Goal: Task Accomplishment & Management: Use online tool/utility

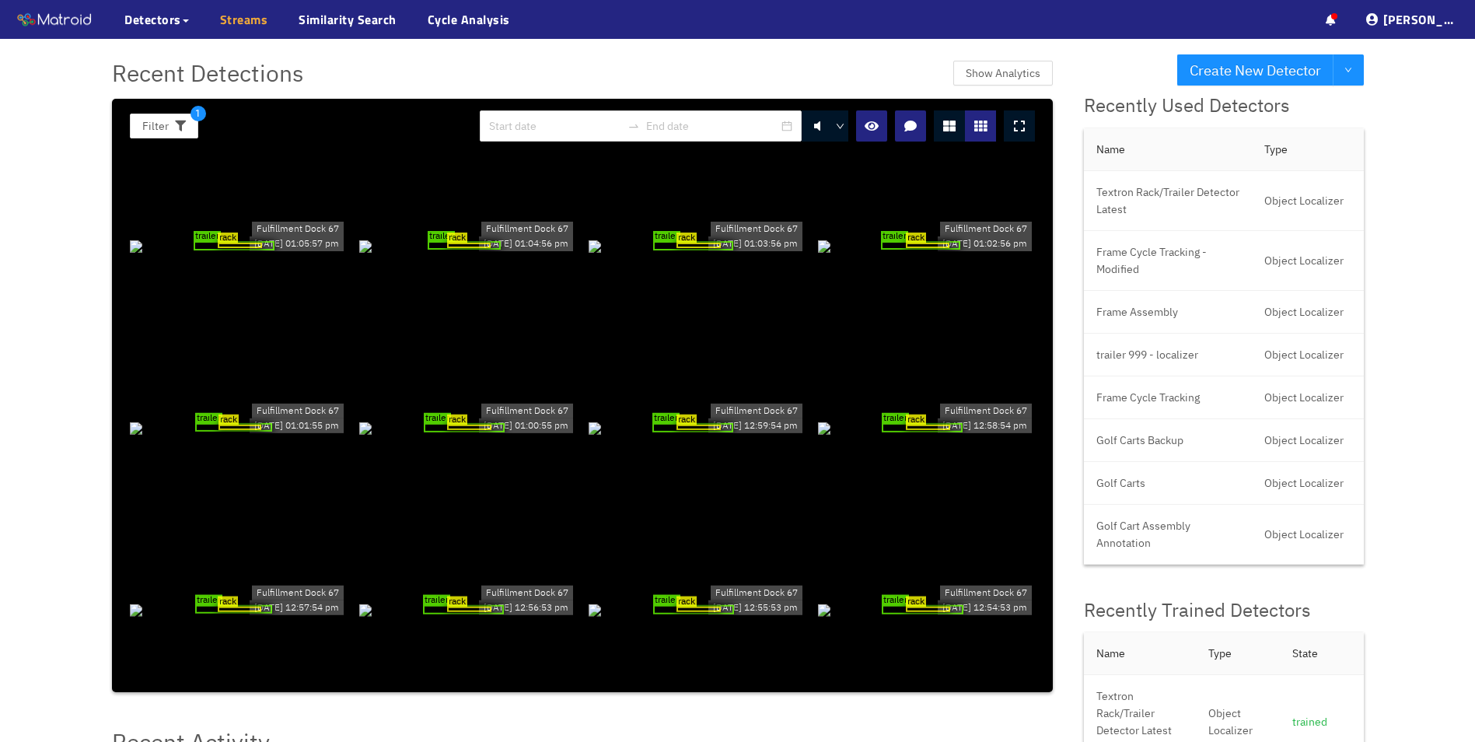
click at [250, 14] on link "Streams" at bounding box center [244, 19] width 48 height 19
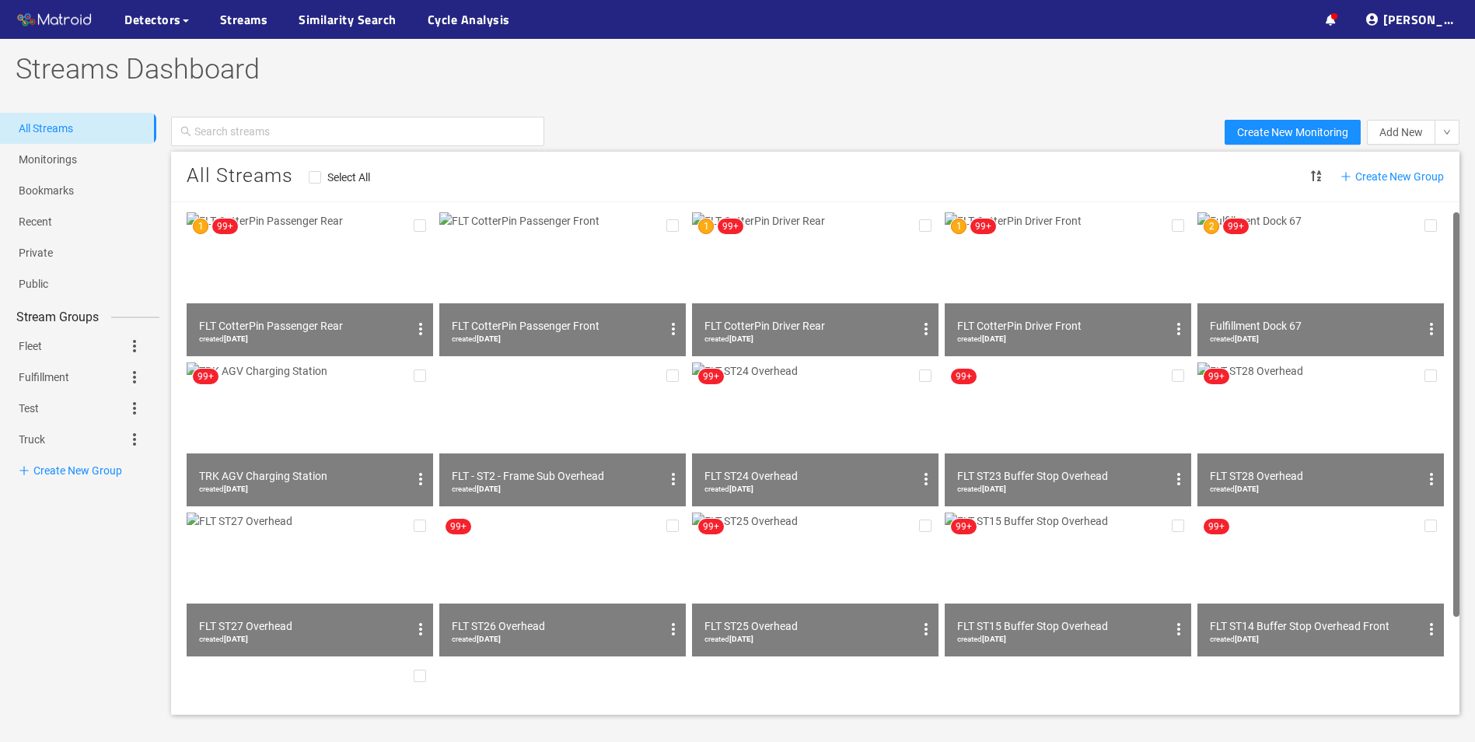
click at [1333, 262] on img at bounding box center [1321, 284] width 247 height 144
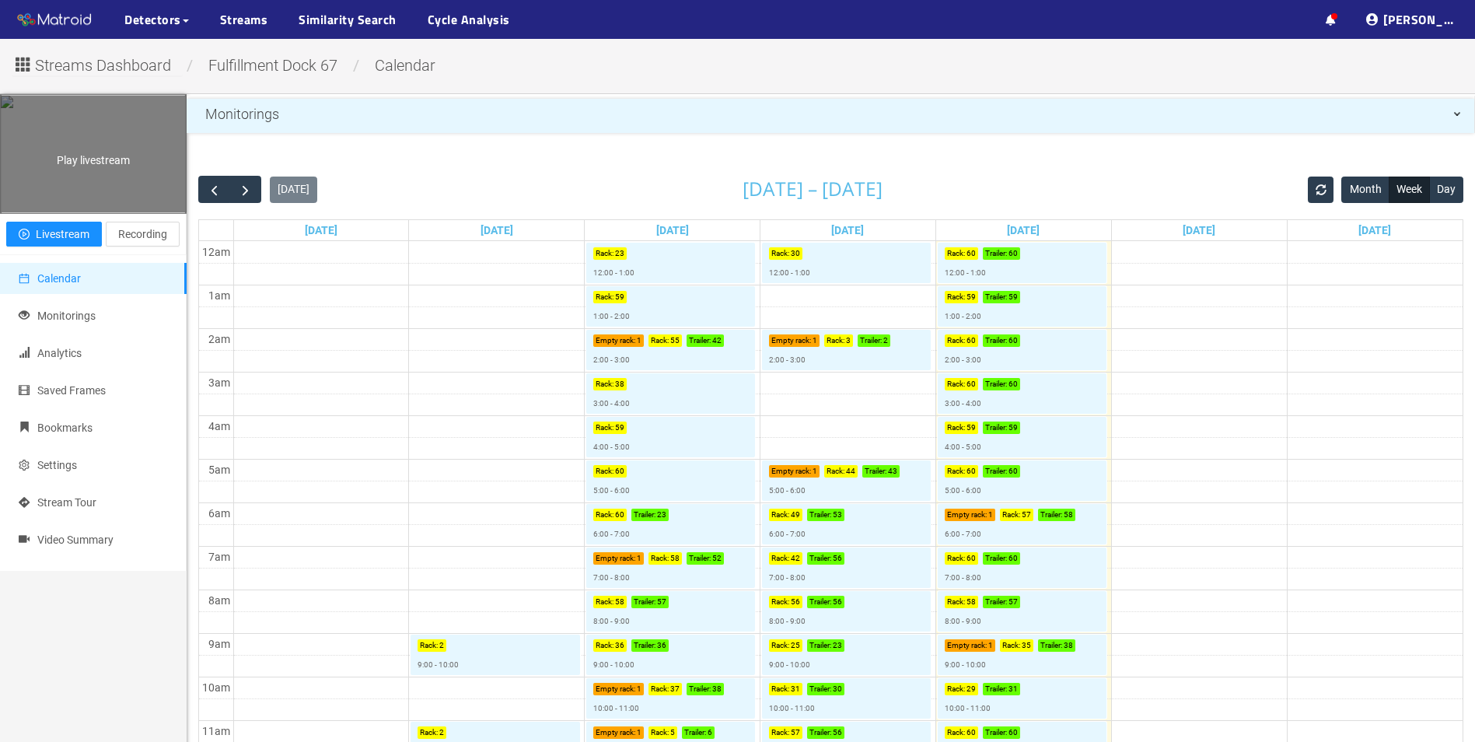
click at [129, 179] on div "Play livestream" at bounding box center [93, 154] width 185 height 117
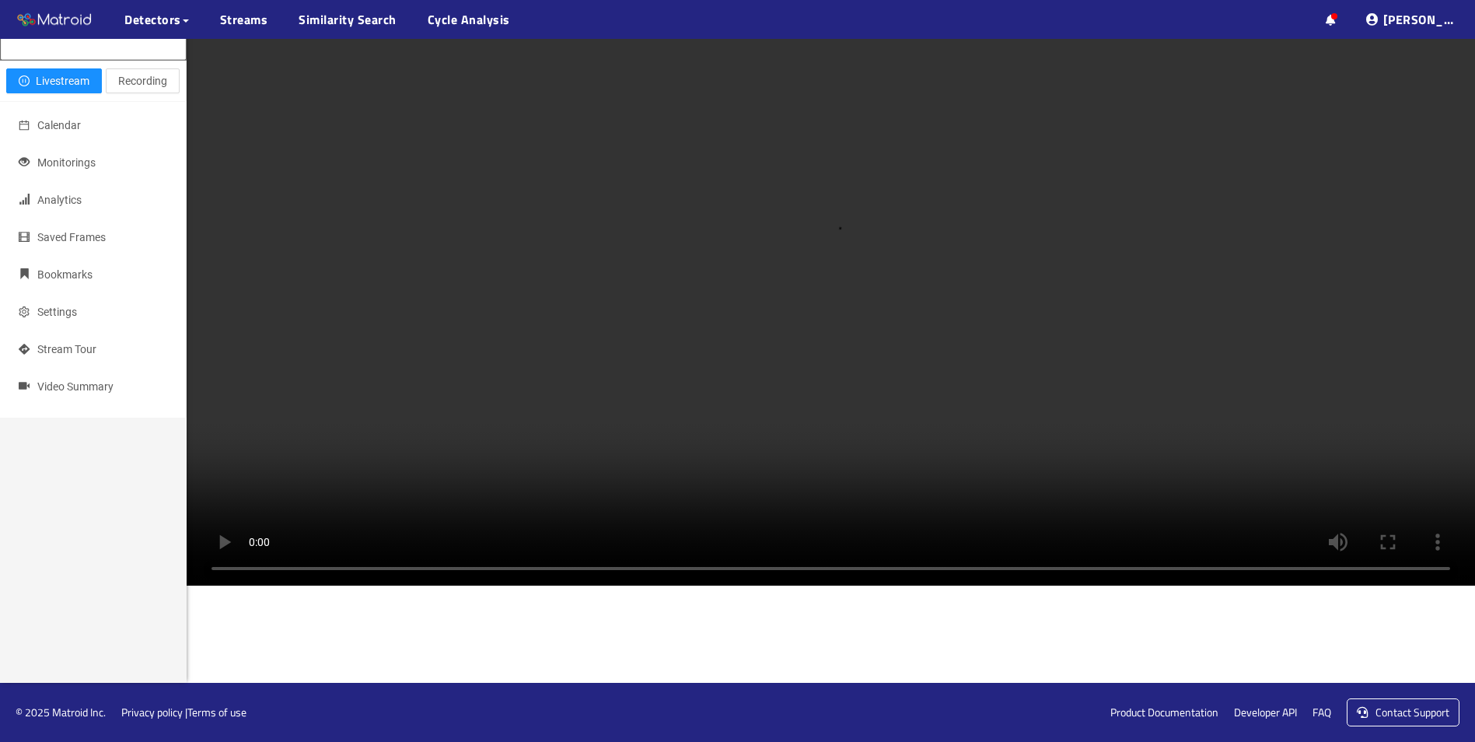
scroll to position [219, 0]
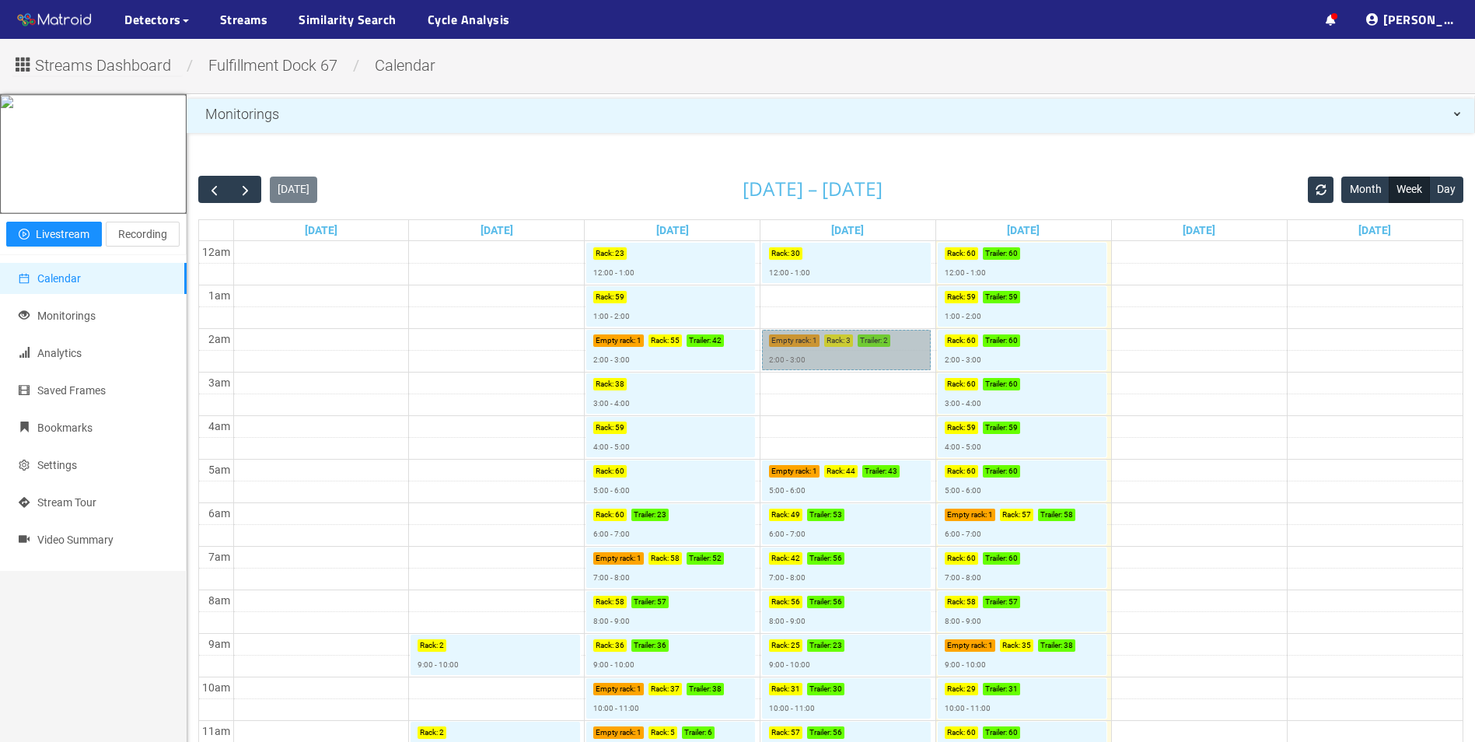
click at [799, 340] on link "Empty rack : 1 Rack : 3 Trailer : 2 2:00 - 3:00" at bounding box center [846, 350] width 169 height 40
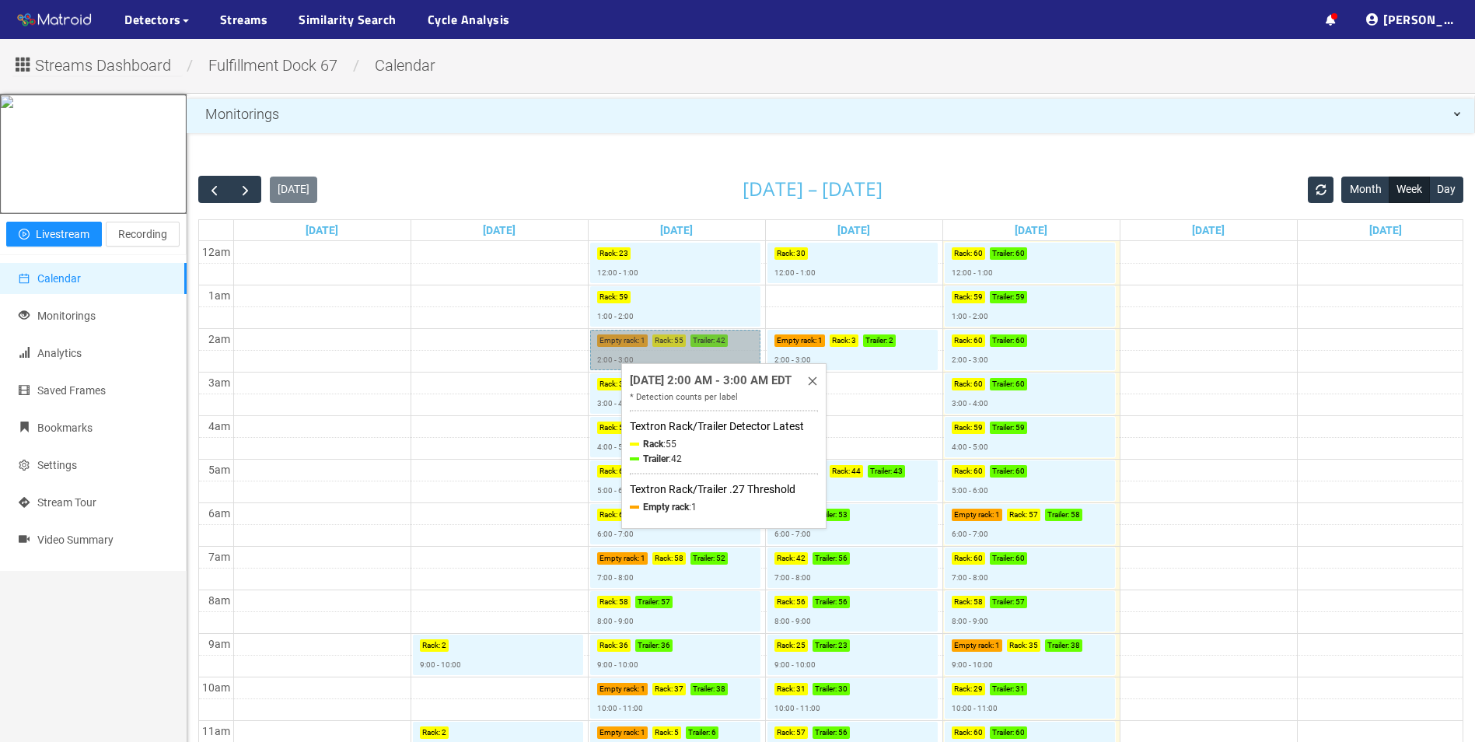
click at [653, 356] on link "Empty rack : 1 Rack : 55 Trailer : 42 2:00 - 3:00" at bounding box center [675, 350] width 170 height 40
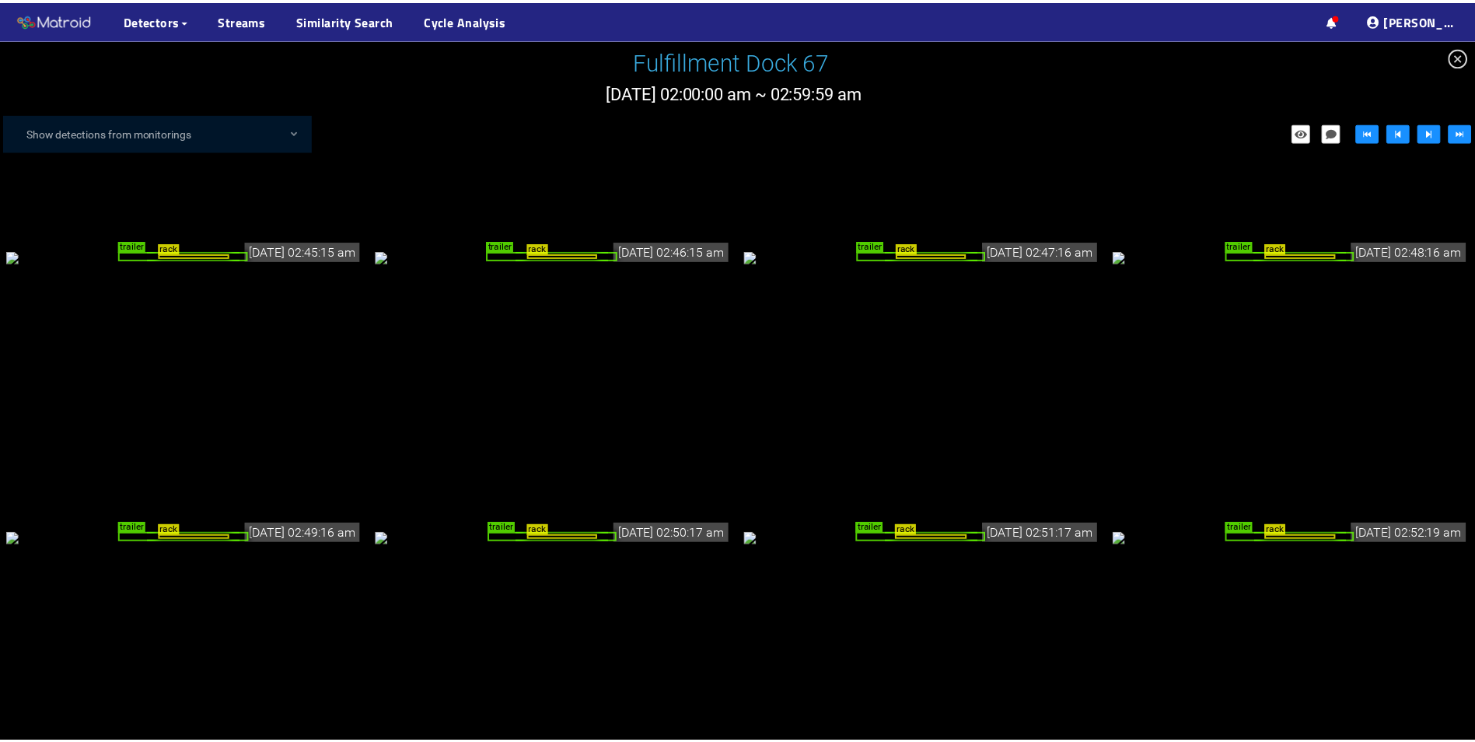
scroll to position [3389, 0]
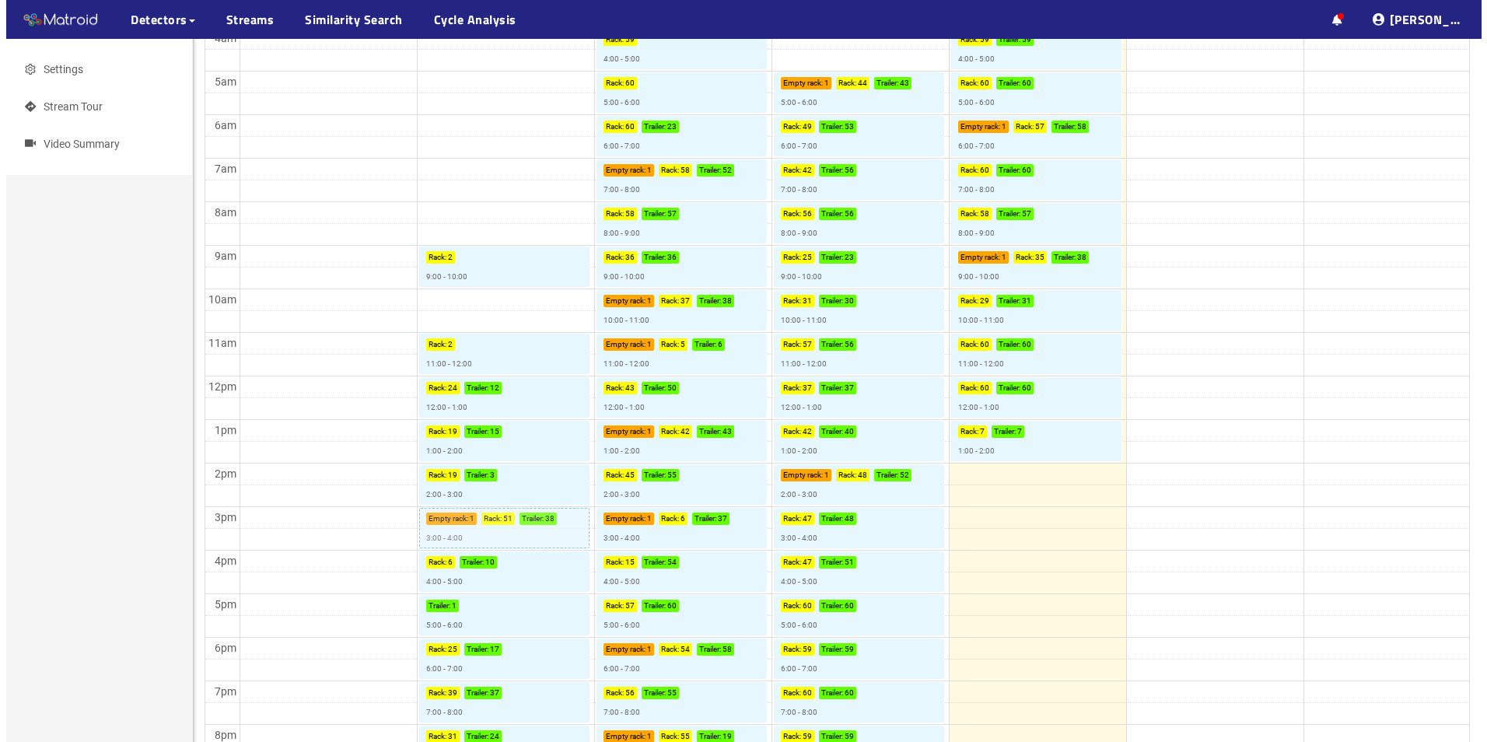
scroll to position [401, 0]
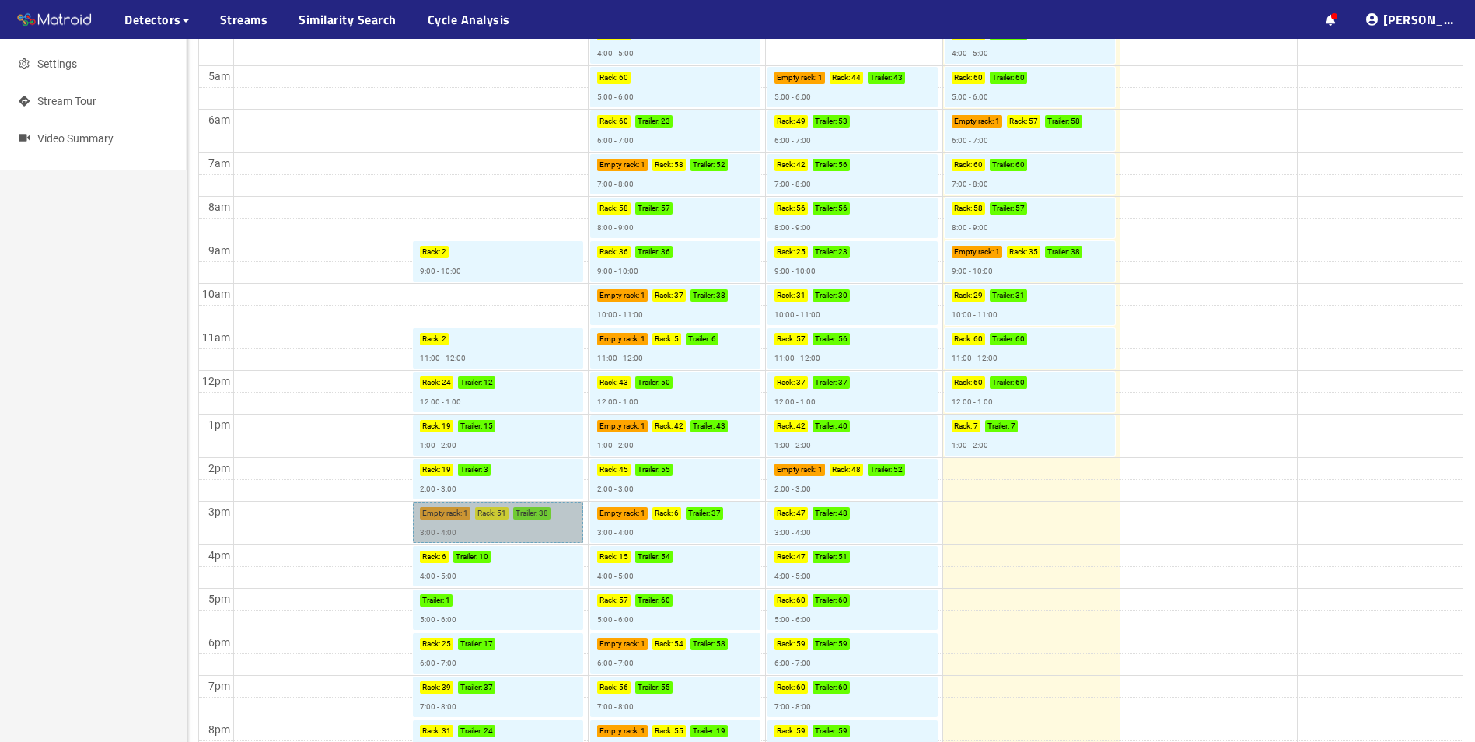
click at [447, 514] on link "Empty rack : 1 Rack : 51 Trailer : 38 3:00 - 4:00" at bounding box center [498, 522] width 170 height 40
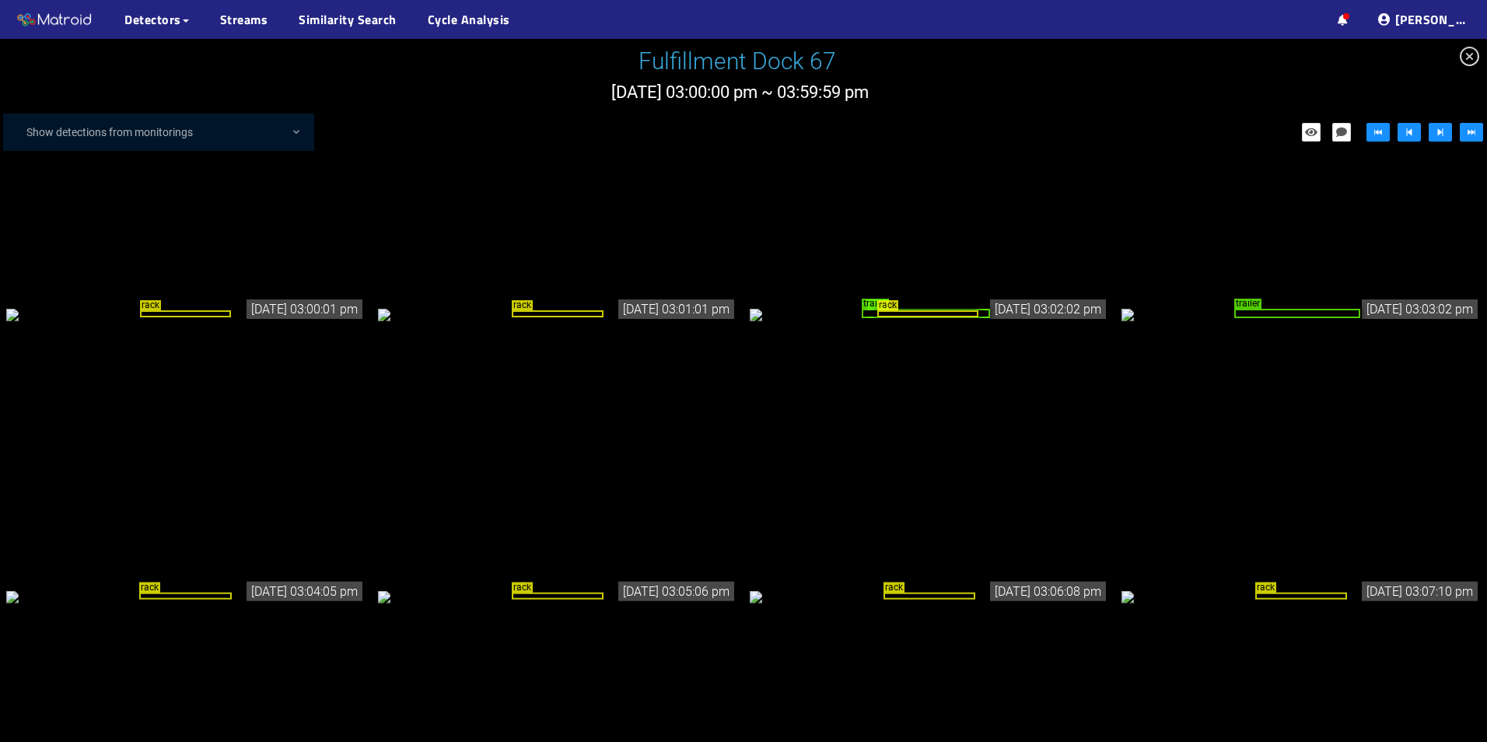
click at [1474, 56] on icon "close-circle" at bounding box center [1469, 56] width 19 height 19
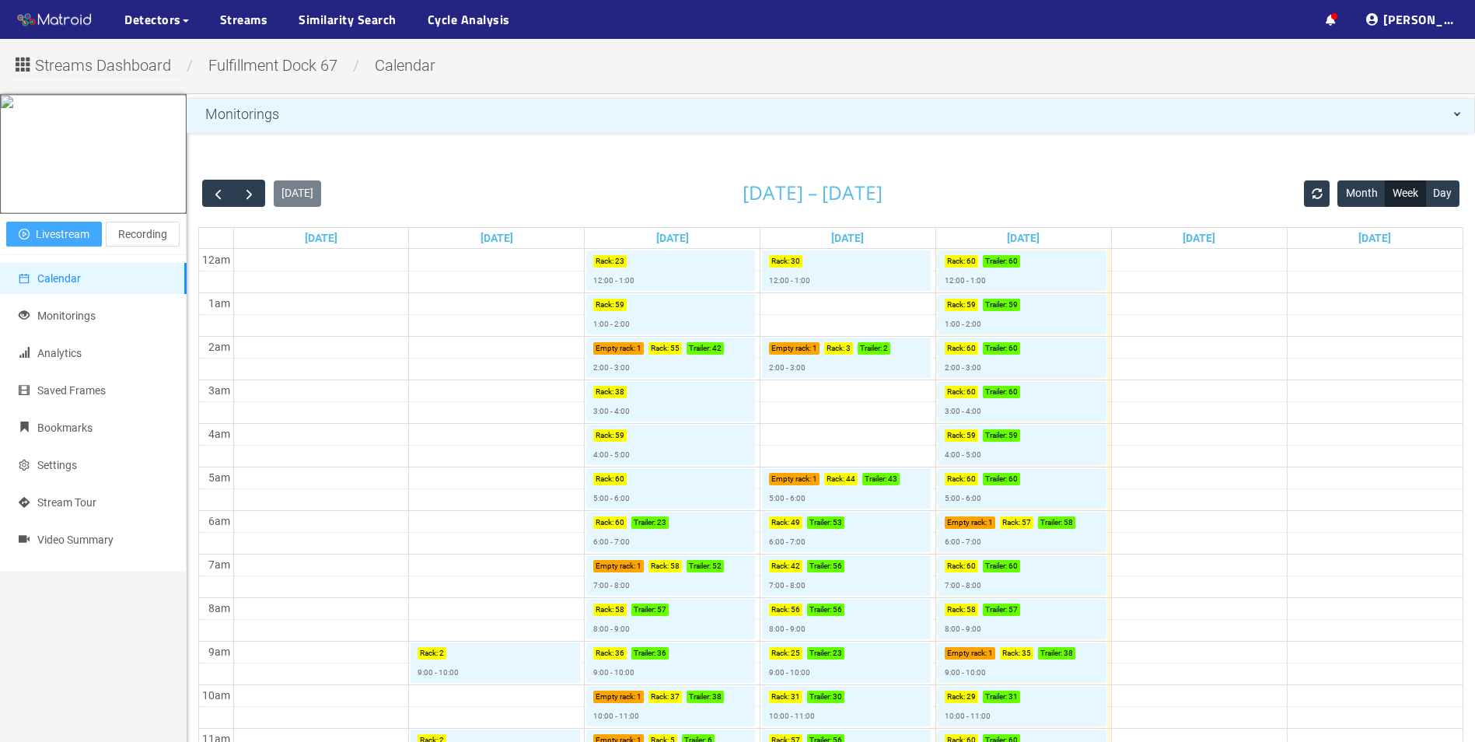
click at [66, 246] on button "Livestream" at bounding box center [54, 234] width 96 height 25
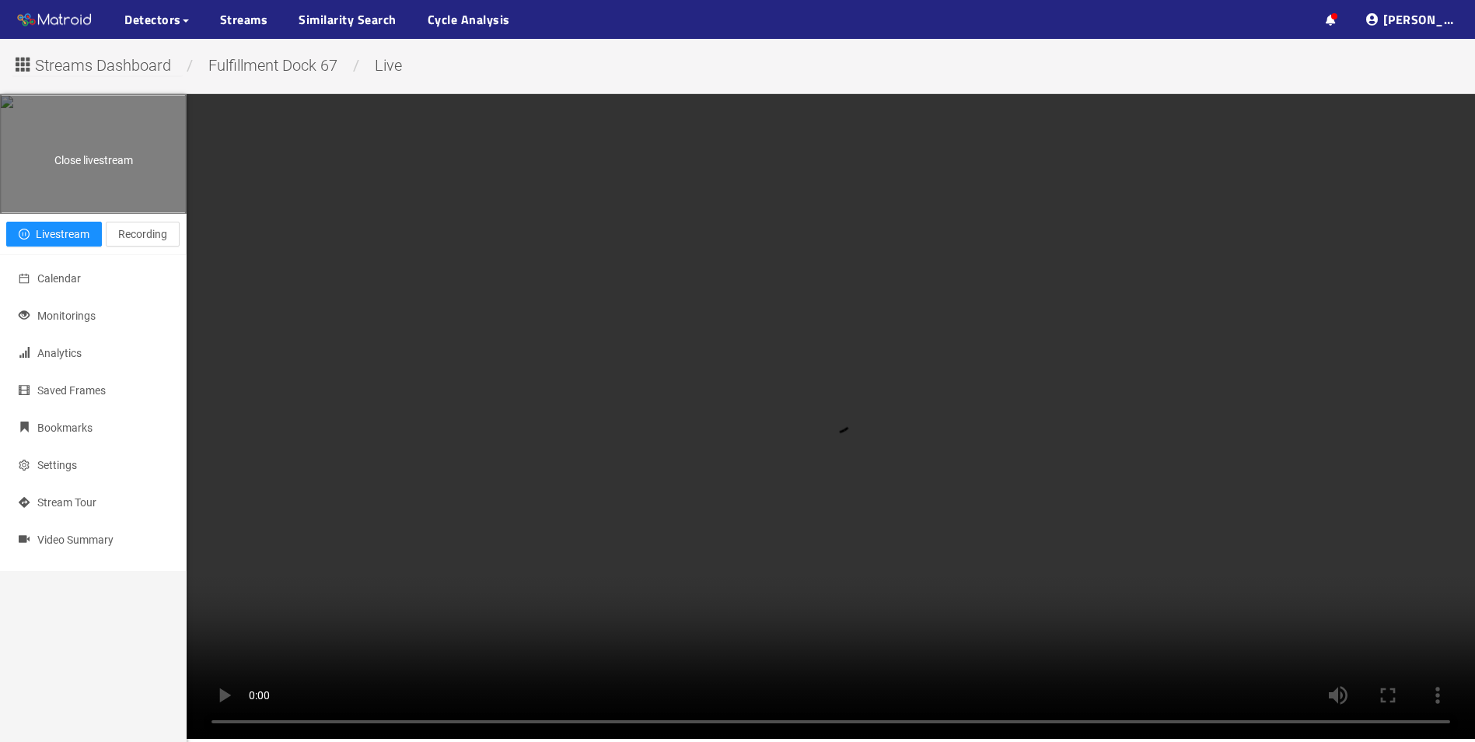
click at [89, 173] on div "Close livestream" at bounding box center [93, 154] width 185 height 117
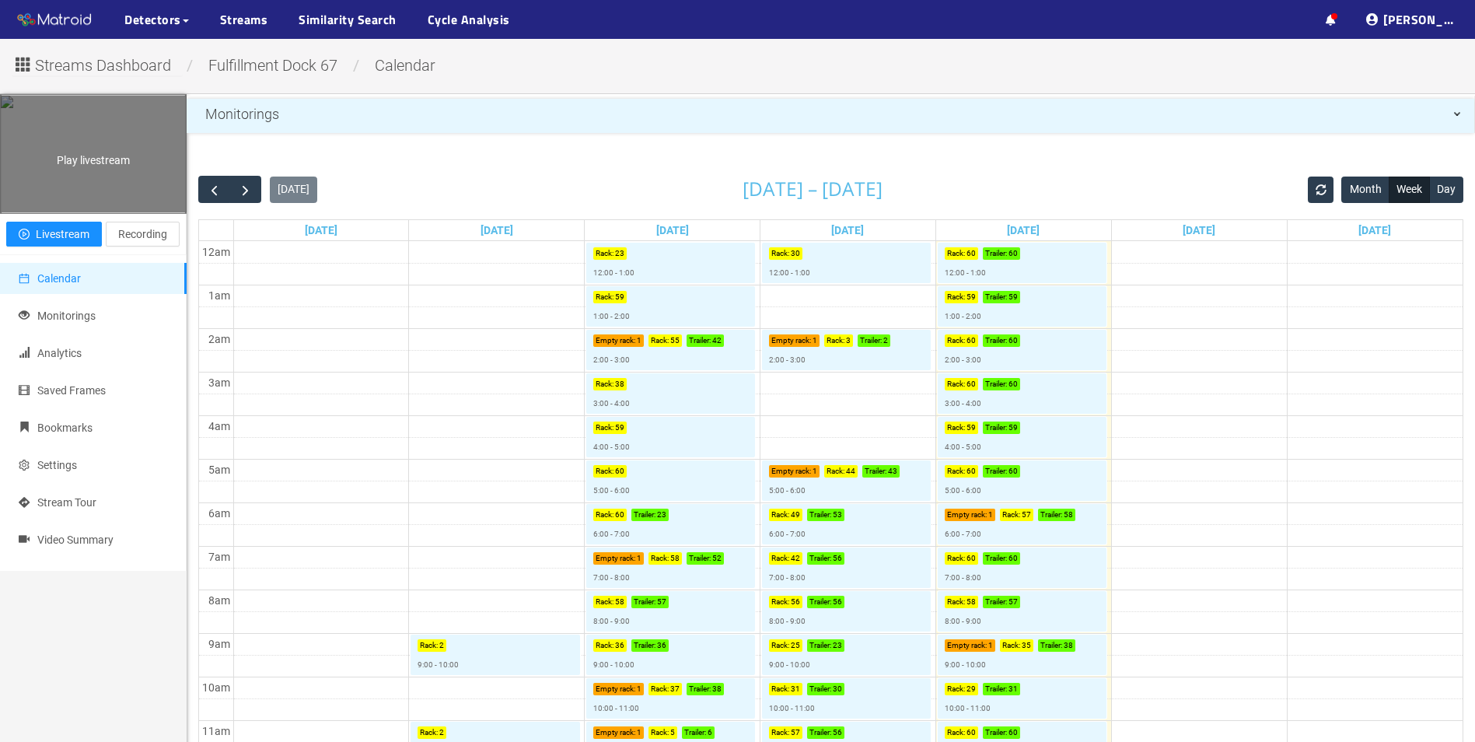
click at [89, 173] on div "Play livestream" at bounding box center [93, 154] width 185 height 117
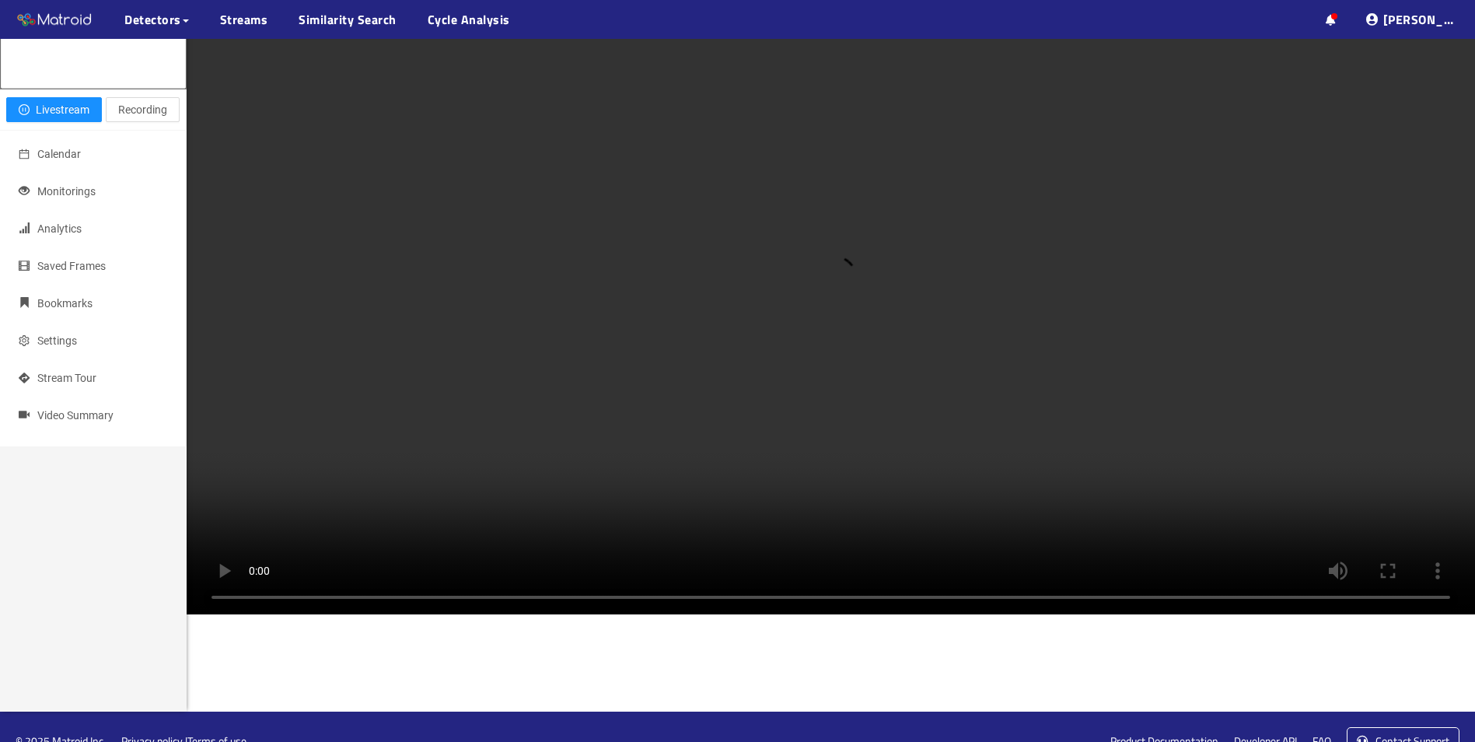
scroll to position [125, 0]
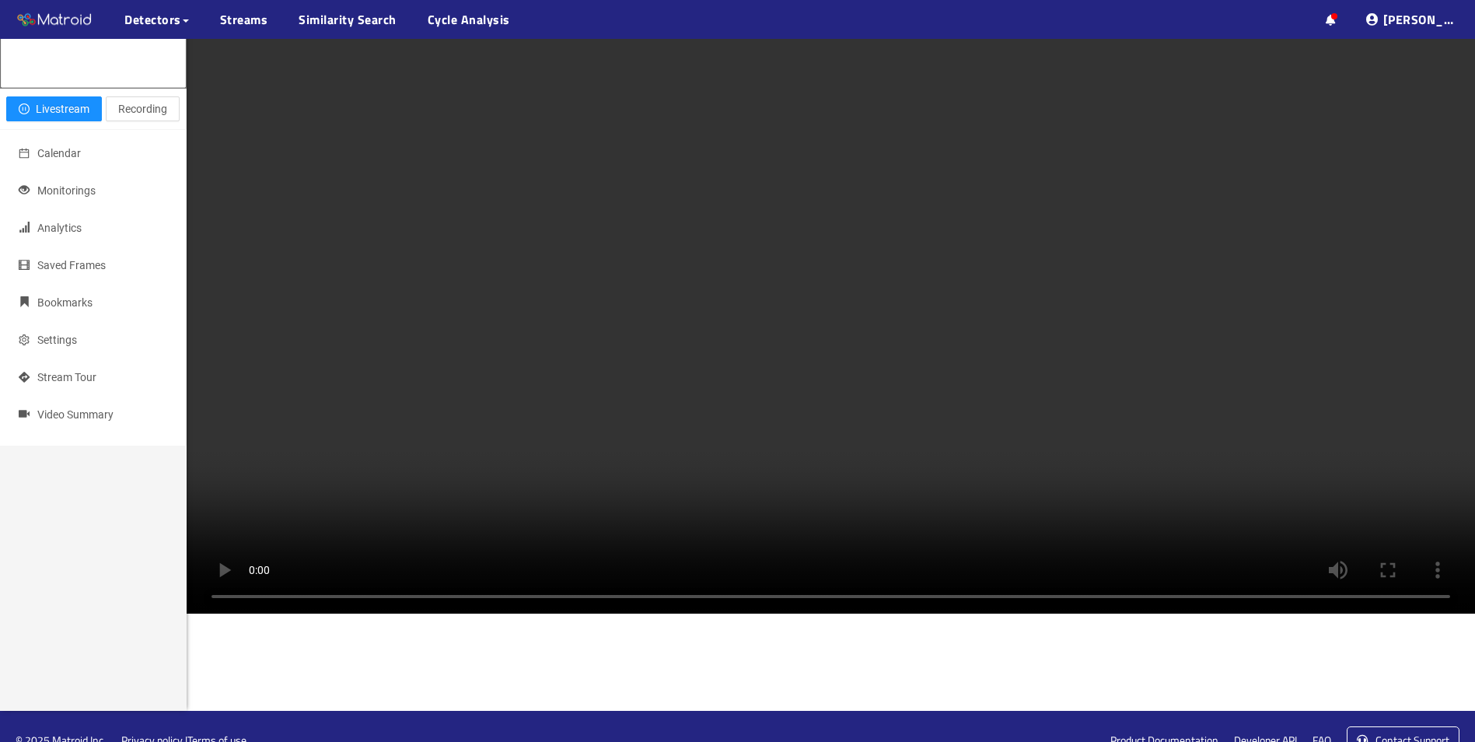
click at [1008, 405] on video at bounding box center [831, 291] width 1289 height 645
click at [1126, 145] on video at bounding box center [831, 291] width 1289 height 645
click at [927, 614] on video at bounding box center [831, 291] width 1289 height 645
click at [131, 117] on span "Recording" at bounding box center [142, 108] width 49 height 17
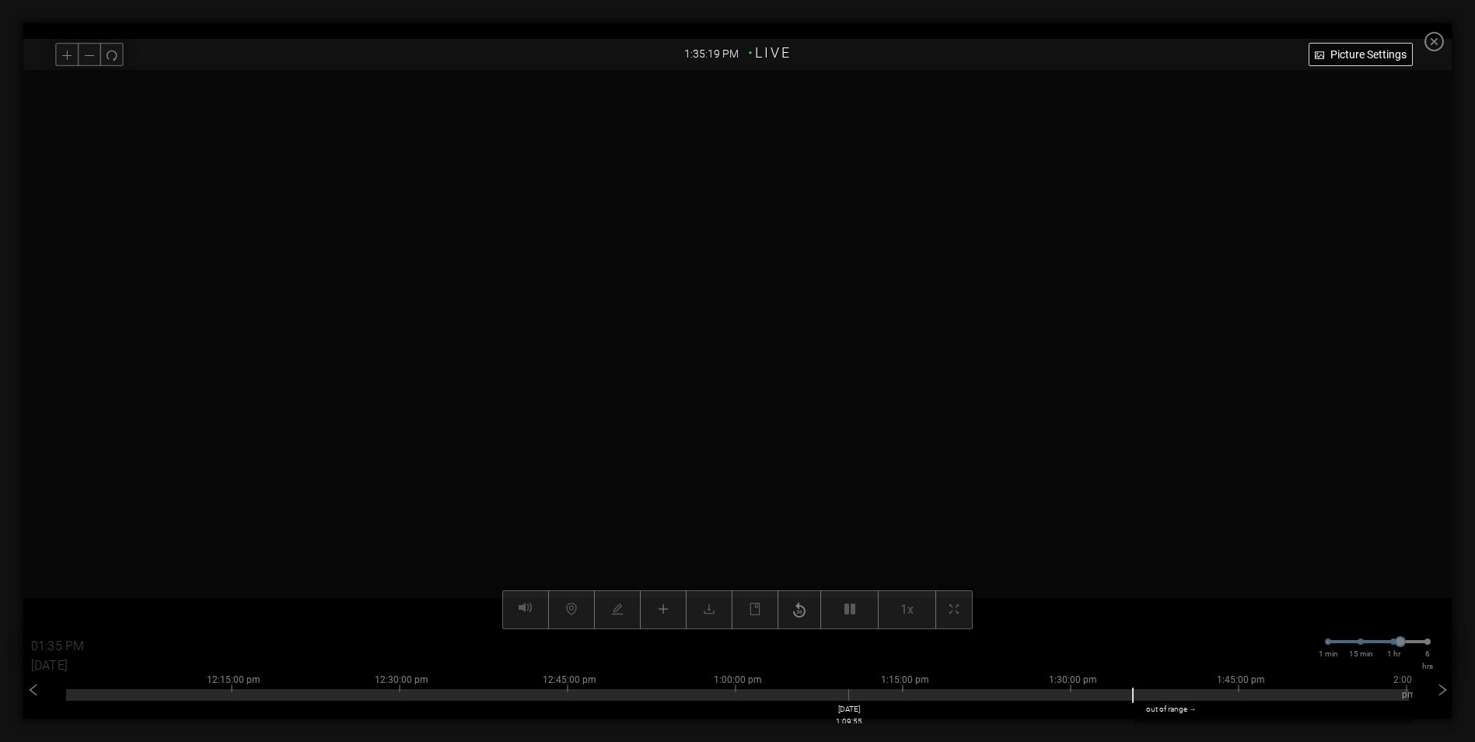
click at [856, 691] on div at bounding box center [737, 690] width 1343 height 3
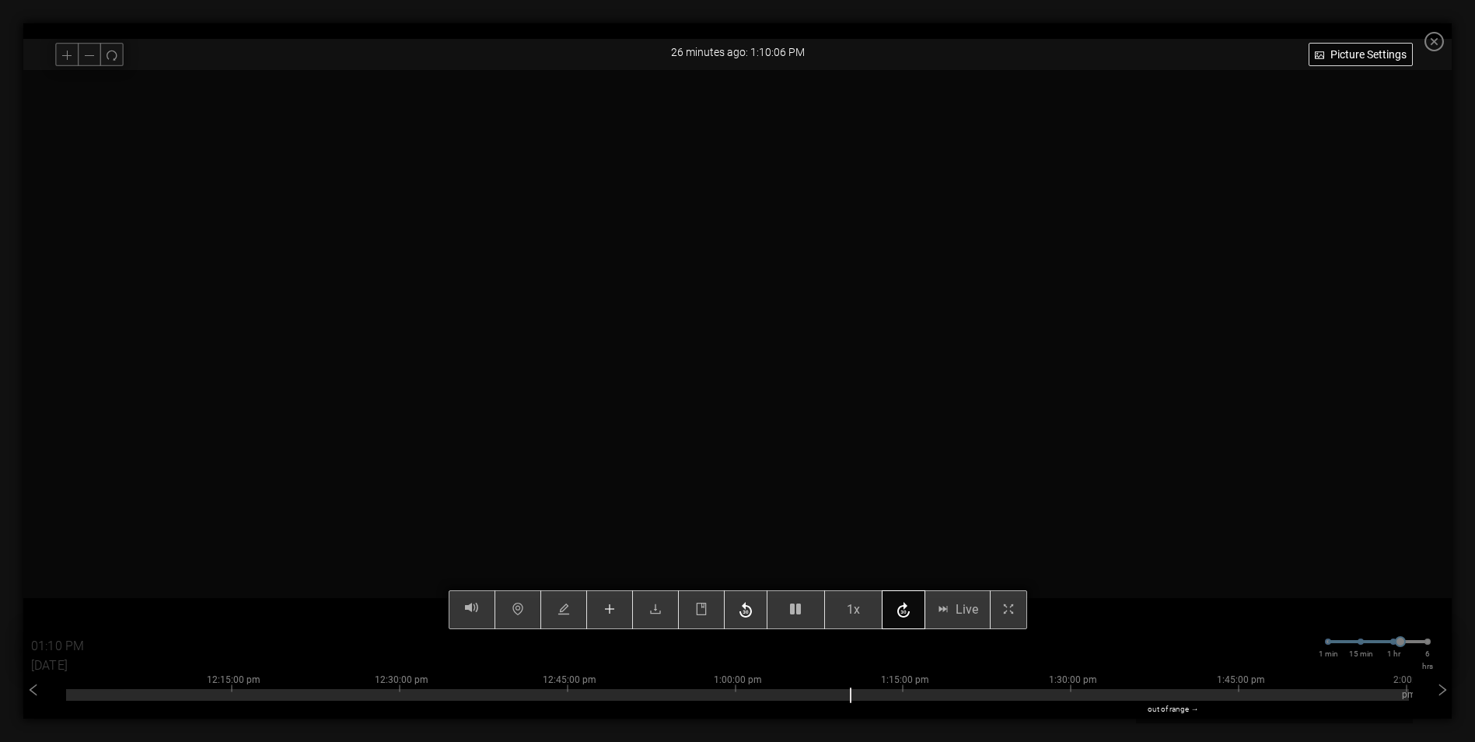
click at [909, 612] on icon "button" at bounding box center [904, 610] width 12 height 16
click at [860, 606] on span "1x" at bounding box center [853, 609] width 13 height 19
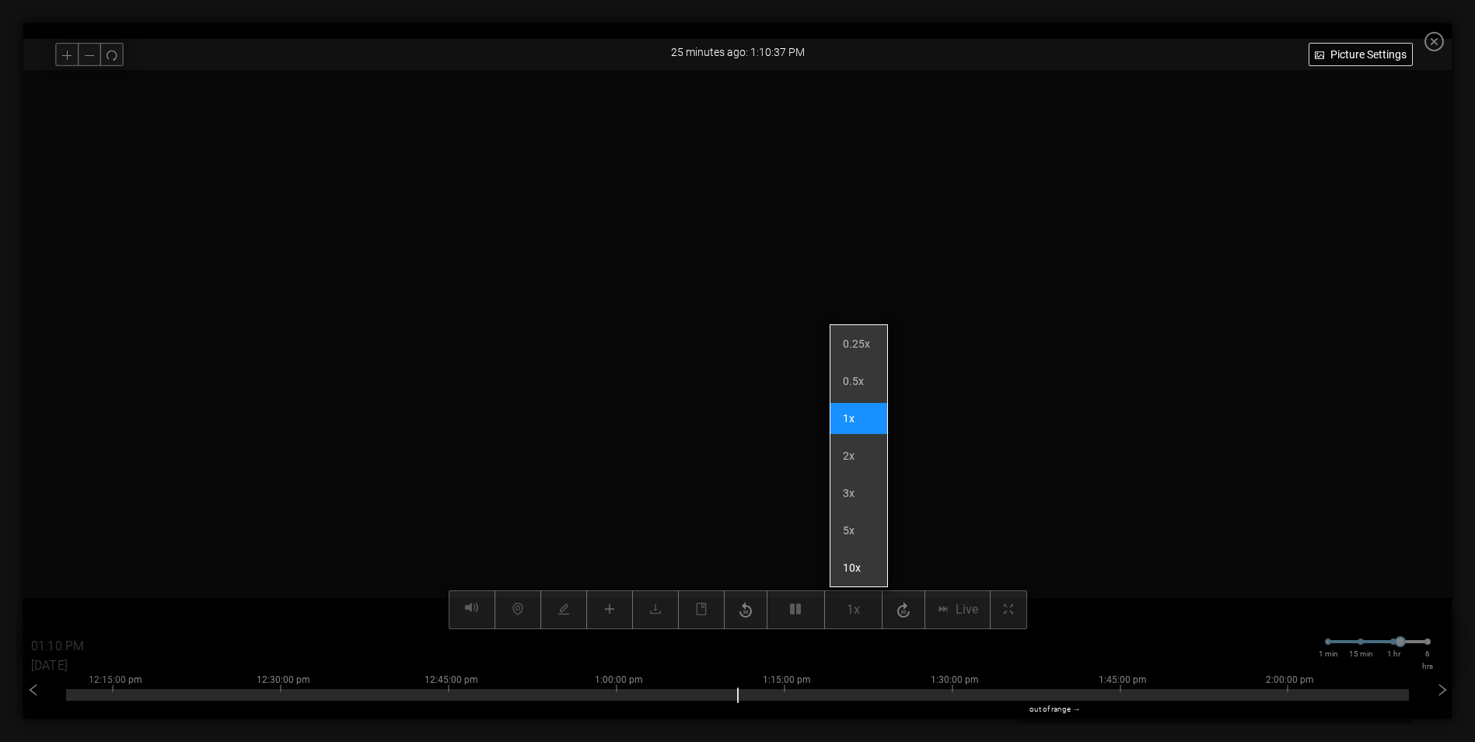
click at [857, 579] on li "10x" at bounding box center [859, 567] width 57 height 31
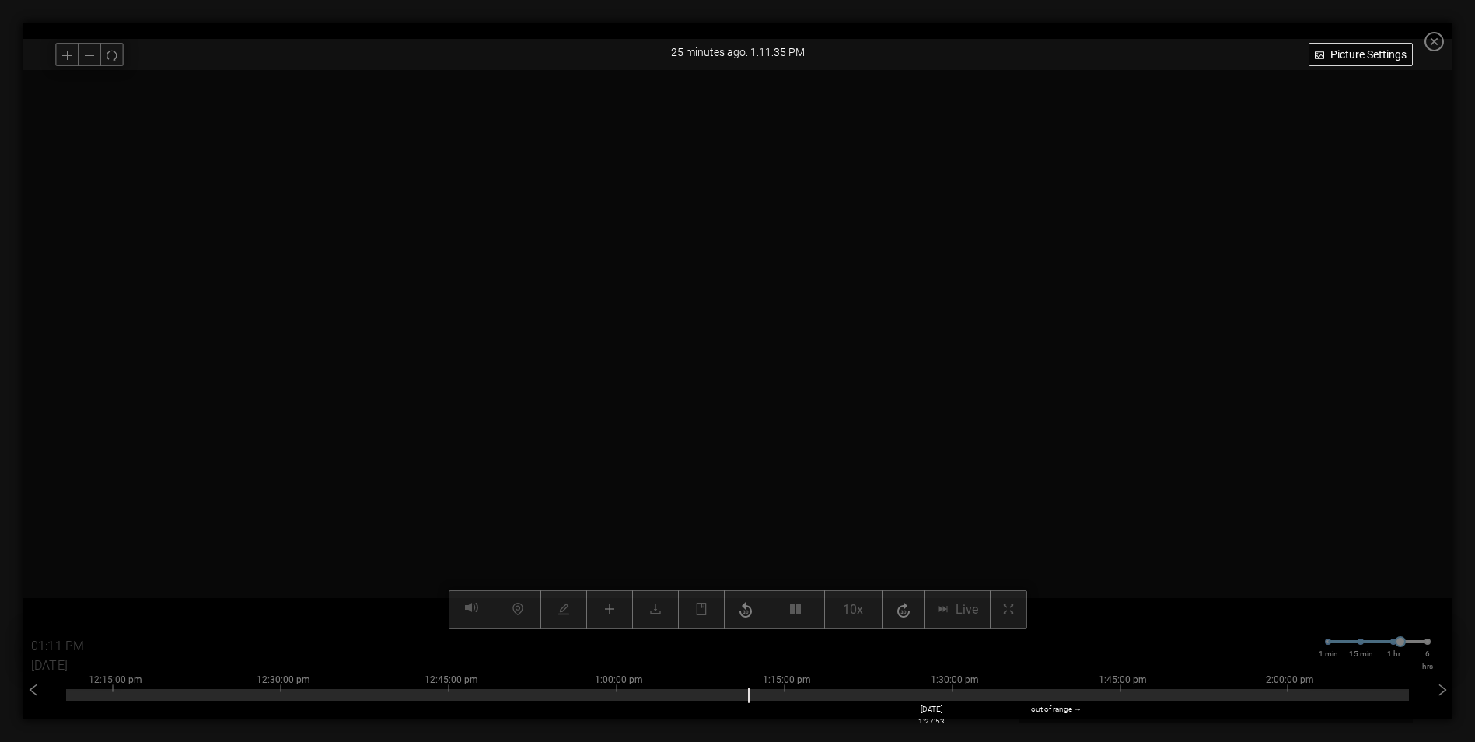
click at [939, 693] on div at bounding box center [737, 695] width 1343 height 12
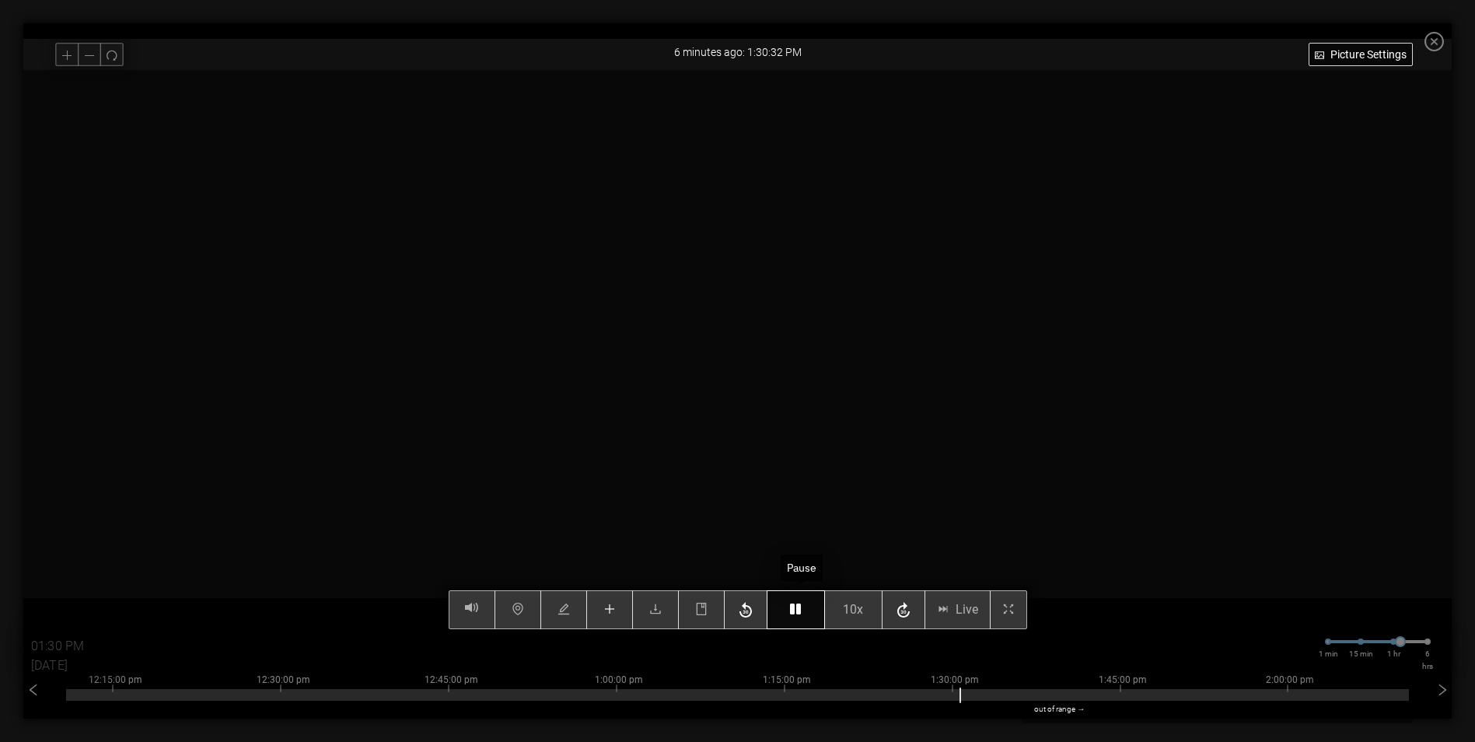
click at [801, 604] on icon "button" at bounding box center [795, 609] width 11 height 12
click at [801, 606] on icon "button" at bounding box center [795, 609] width 11 height 12
click at [795, 616] on button "button" at bounding box center [796, 609] width 58 height 39
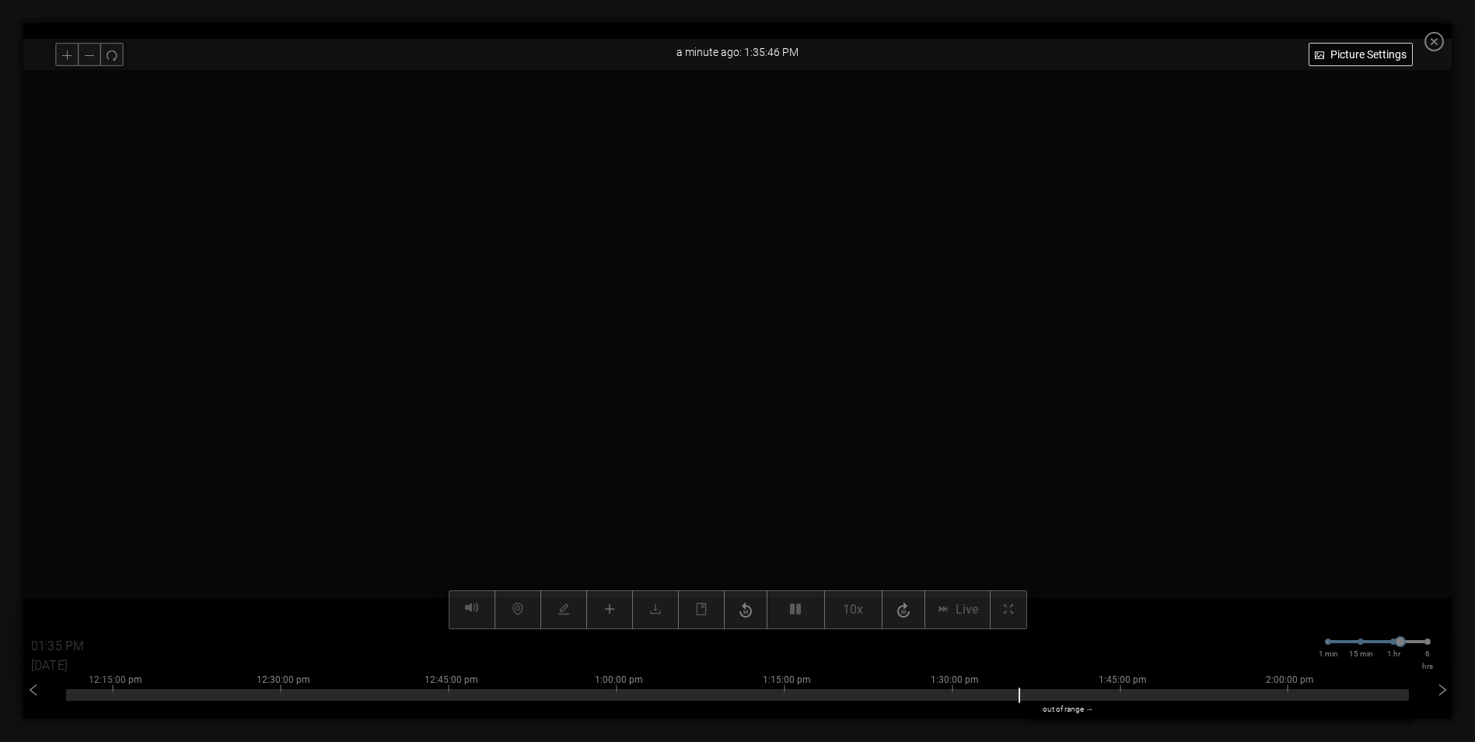
click at [775, 449] on video at bounding box center [738, 349] width 1118 height 559
type input "01:36 PM"
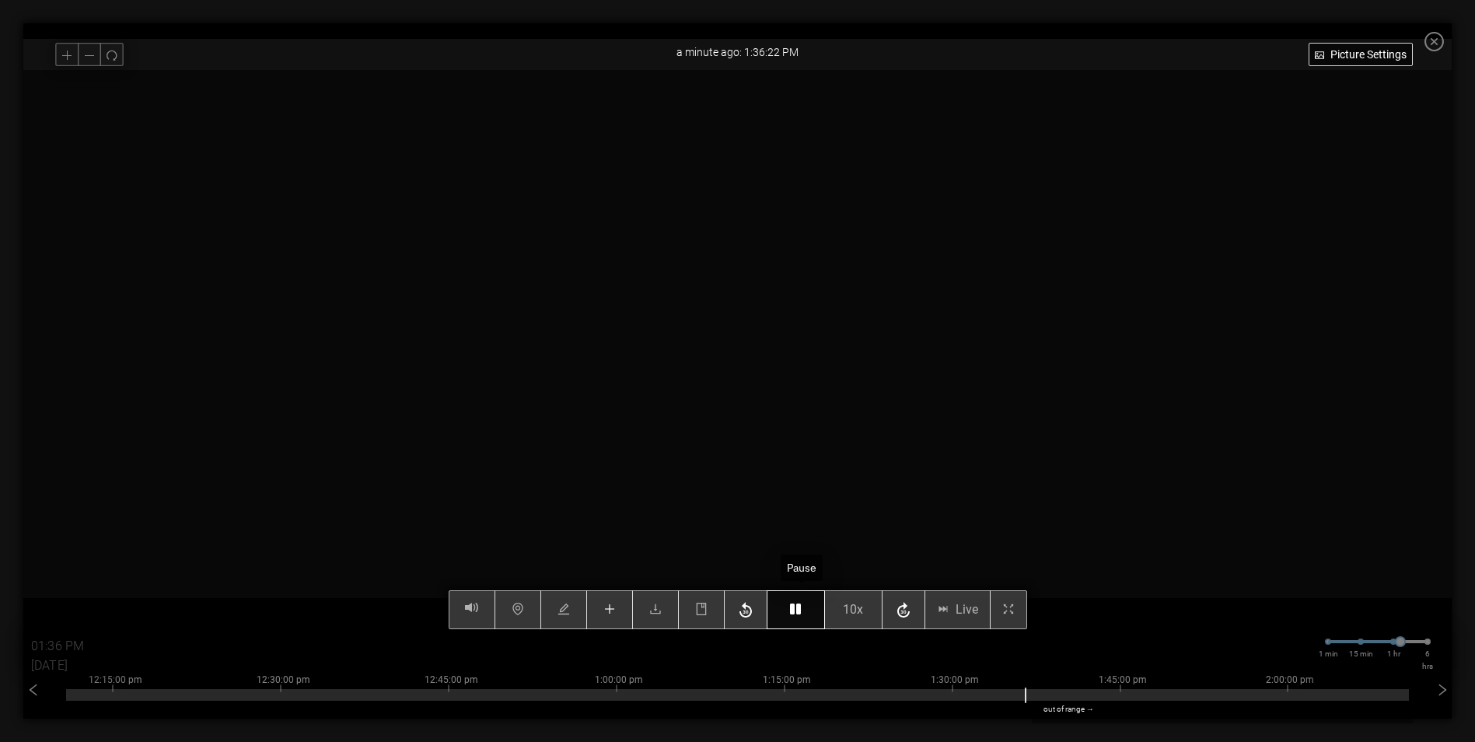
click at [810, 601] on button "button" at bounding box center [796, 609] width 58 height 39
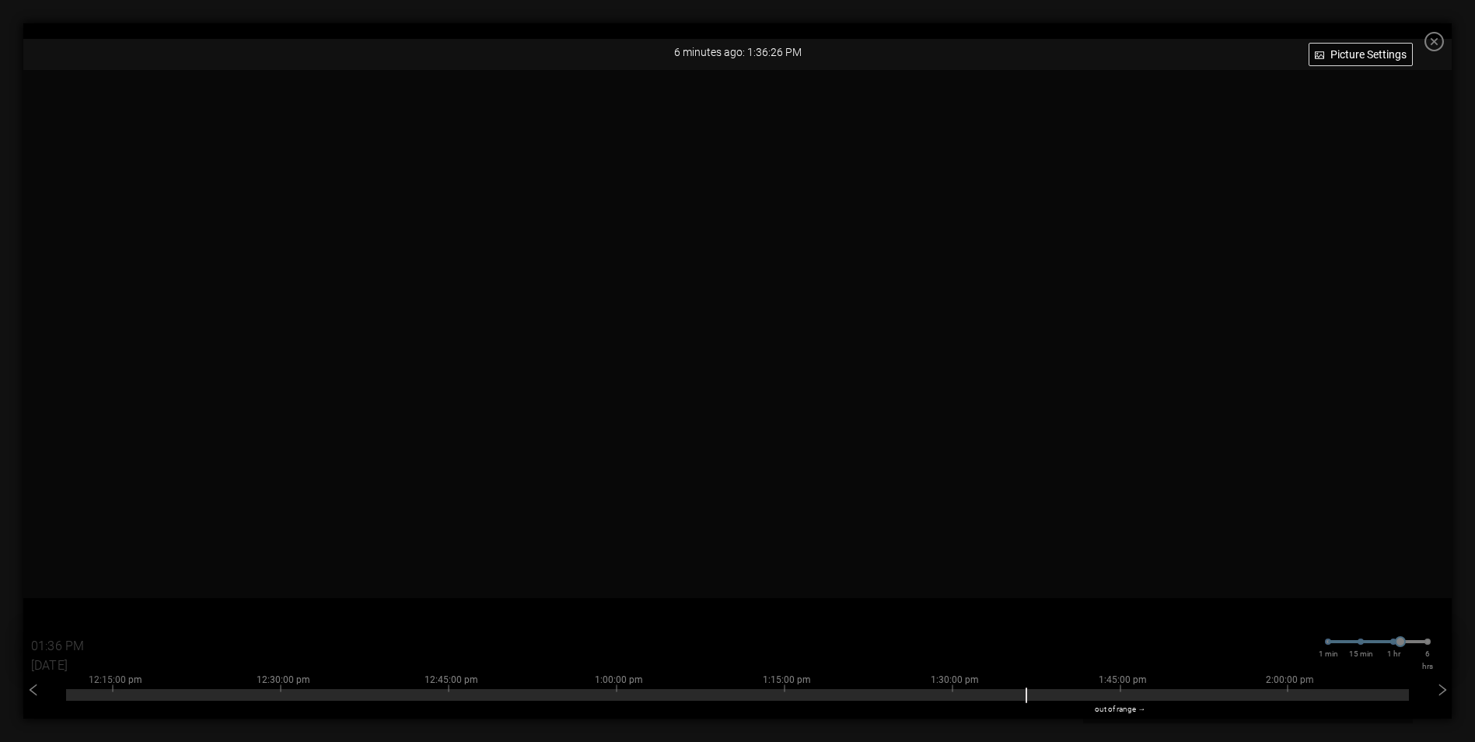
click at [1444, 38] on icon "close-circle" at bounding box center [1434, 41] width 19 height 19
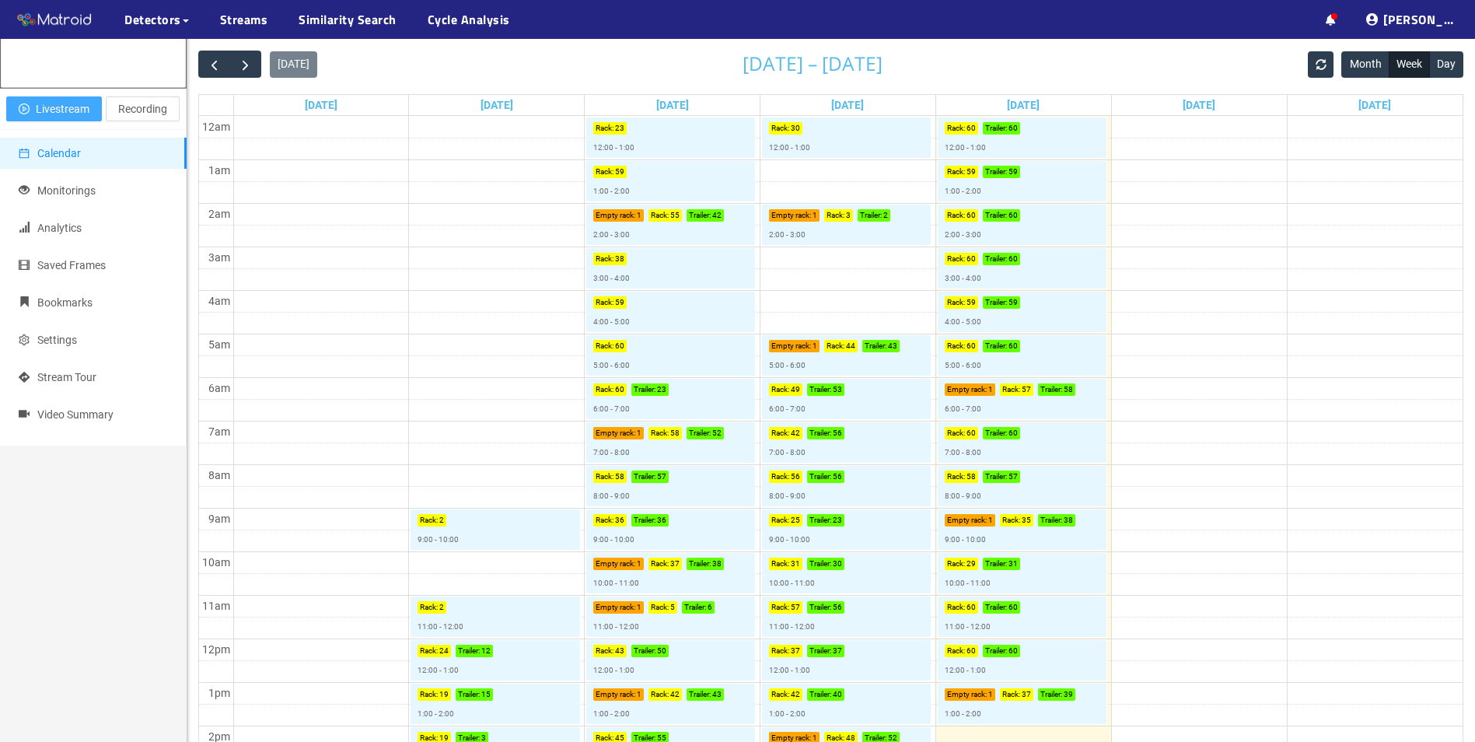
click at [49, 117] on span "Livestream" at bounding box center [63, 108] width 54 height 17
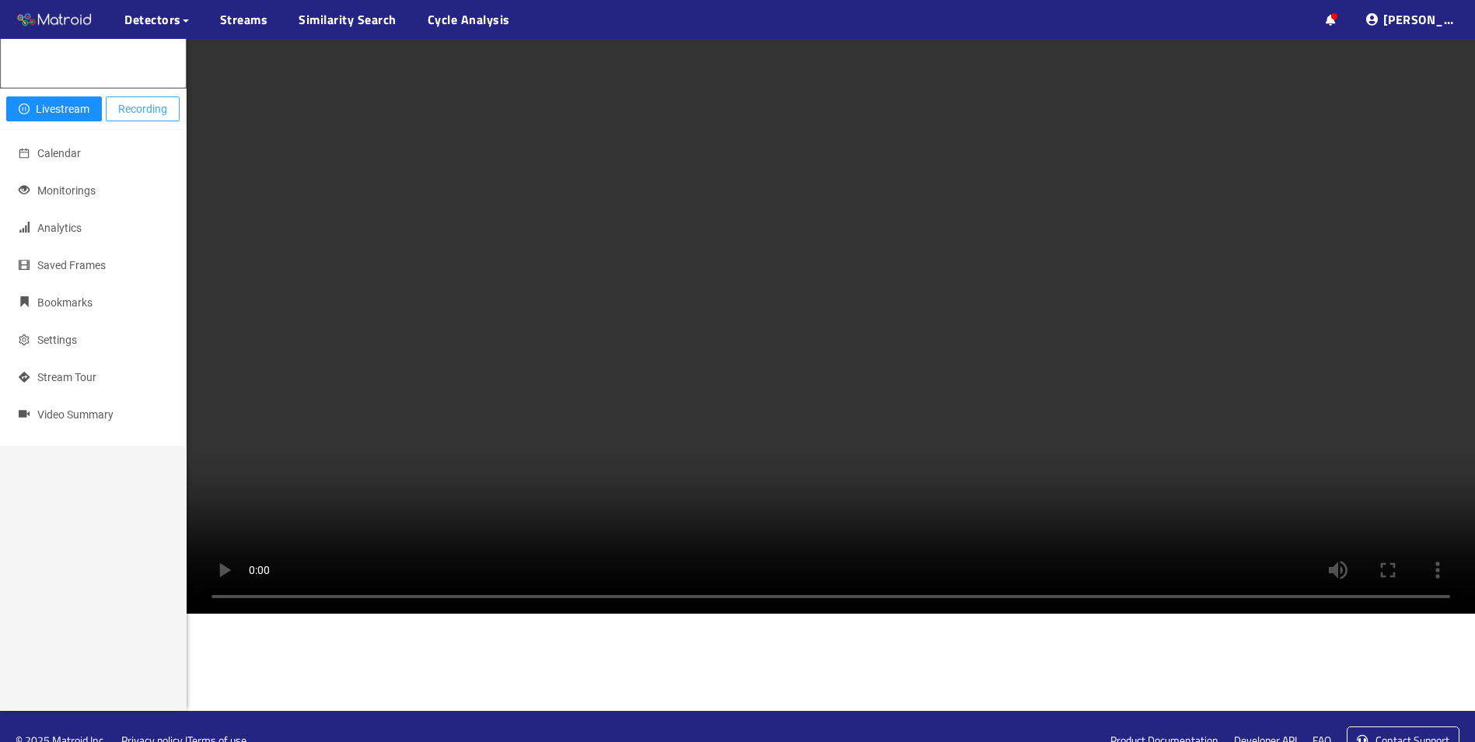
click at [129, 117] on span "Recording" at bounding box center [142, 108] width 49 height 17
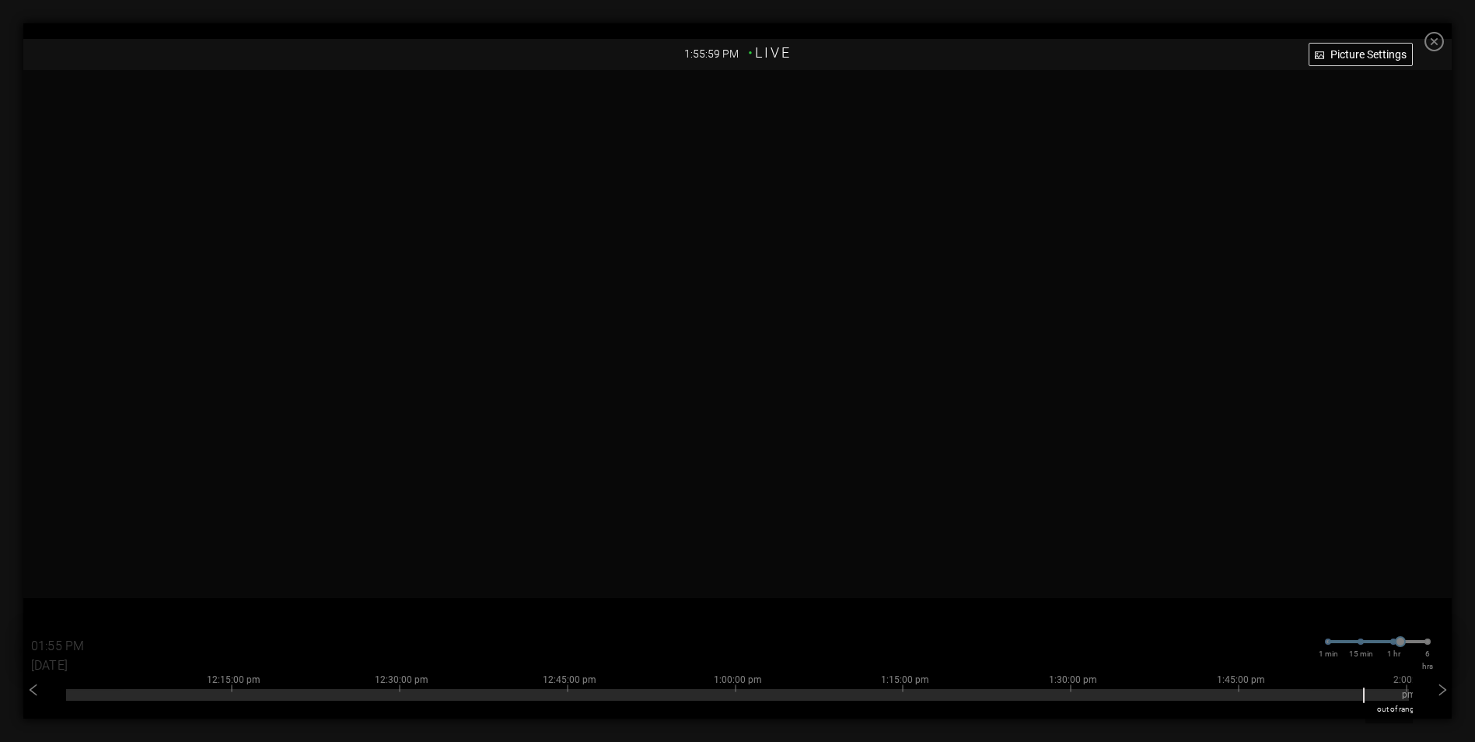
type input "01:56 PM"
